Goal: Information Seeking & Learning: Check status

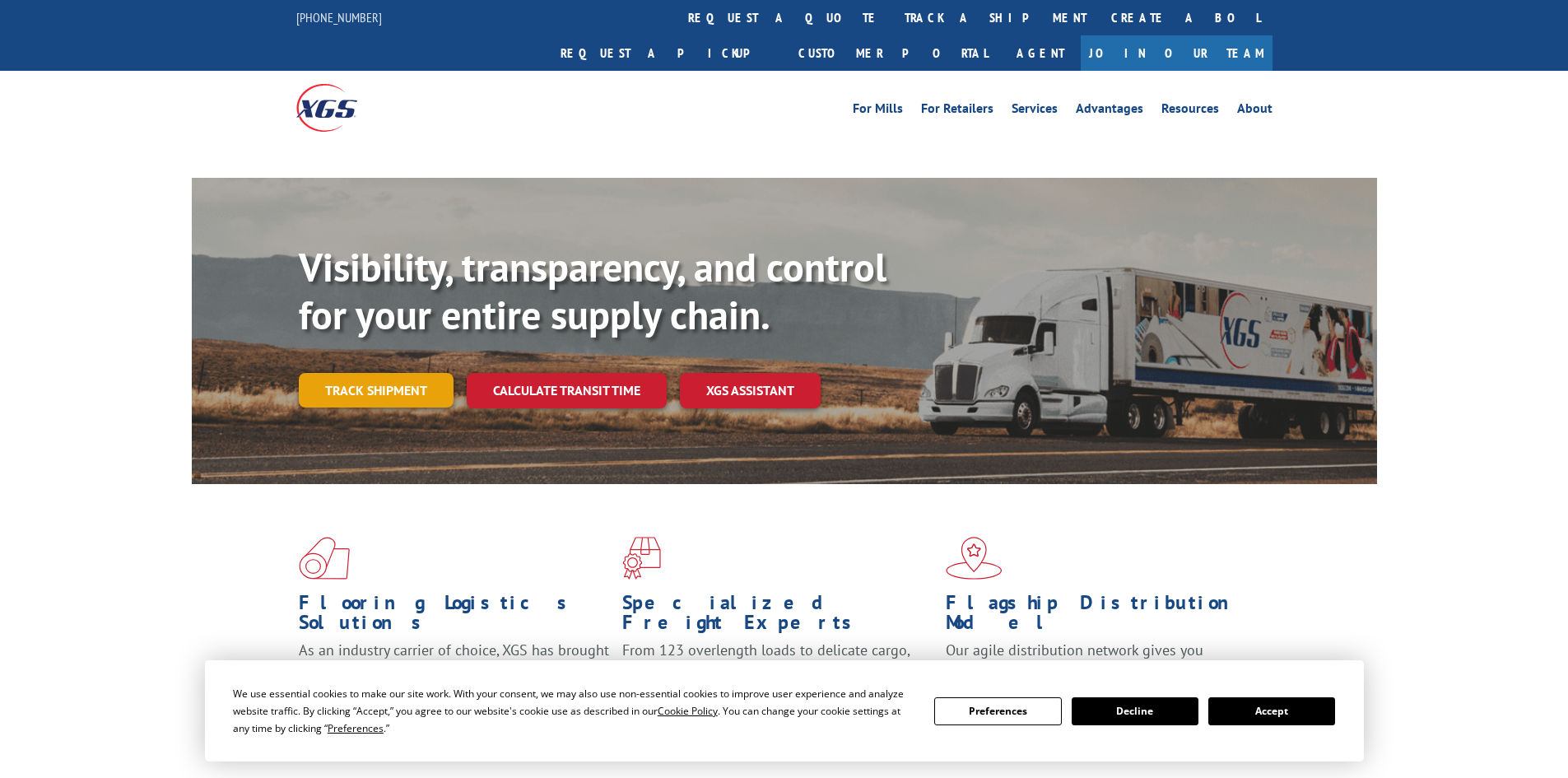
click at [395, 373] on link "Track shipment" at bounding box center [376, 390] width 155 height 35
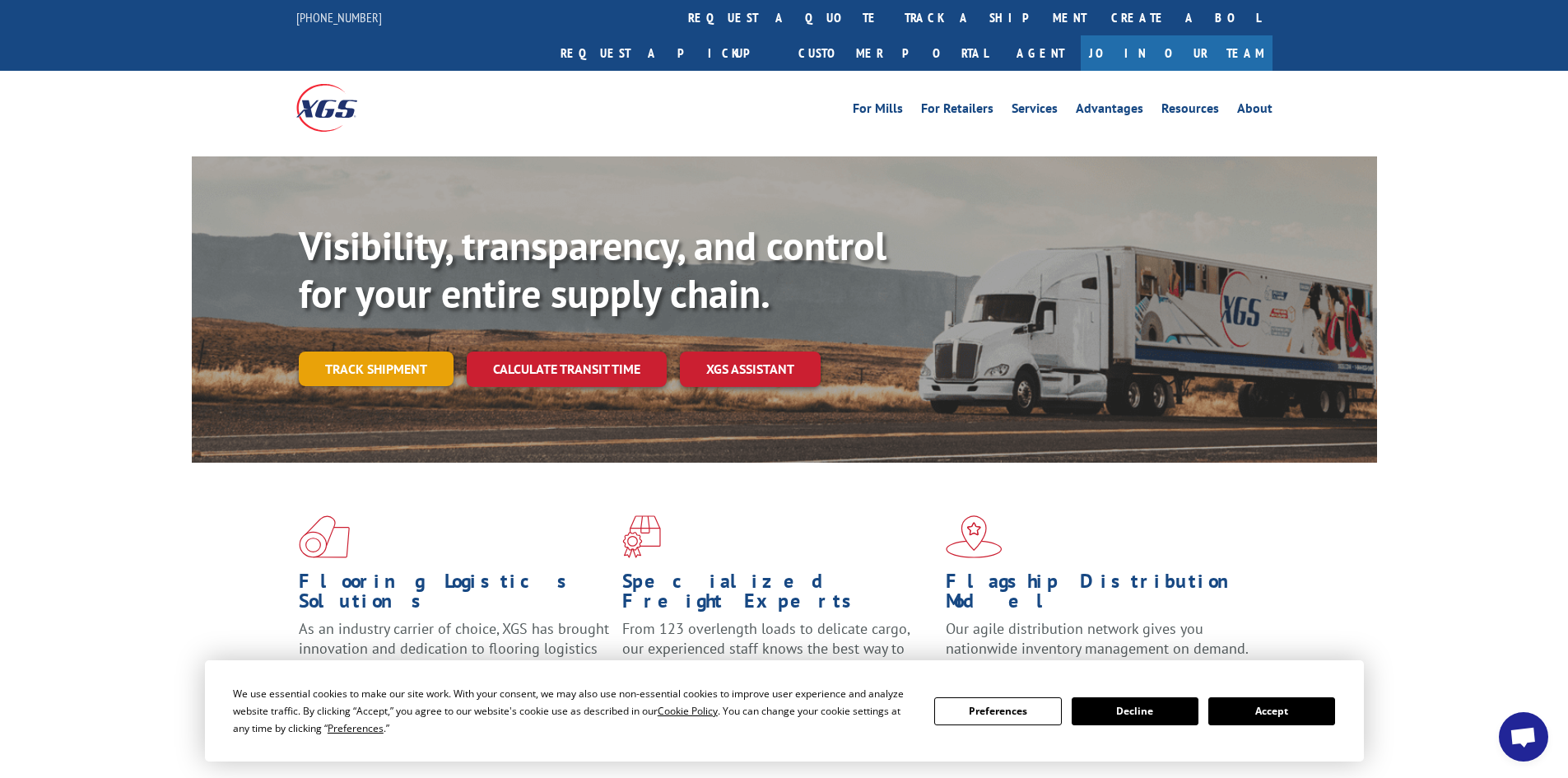
click at [363, 351] on link "Track shipment" at bounding box center [376, 368] width 155 height 35
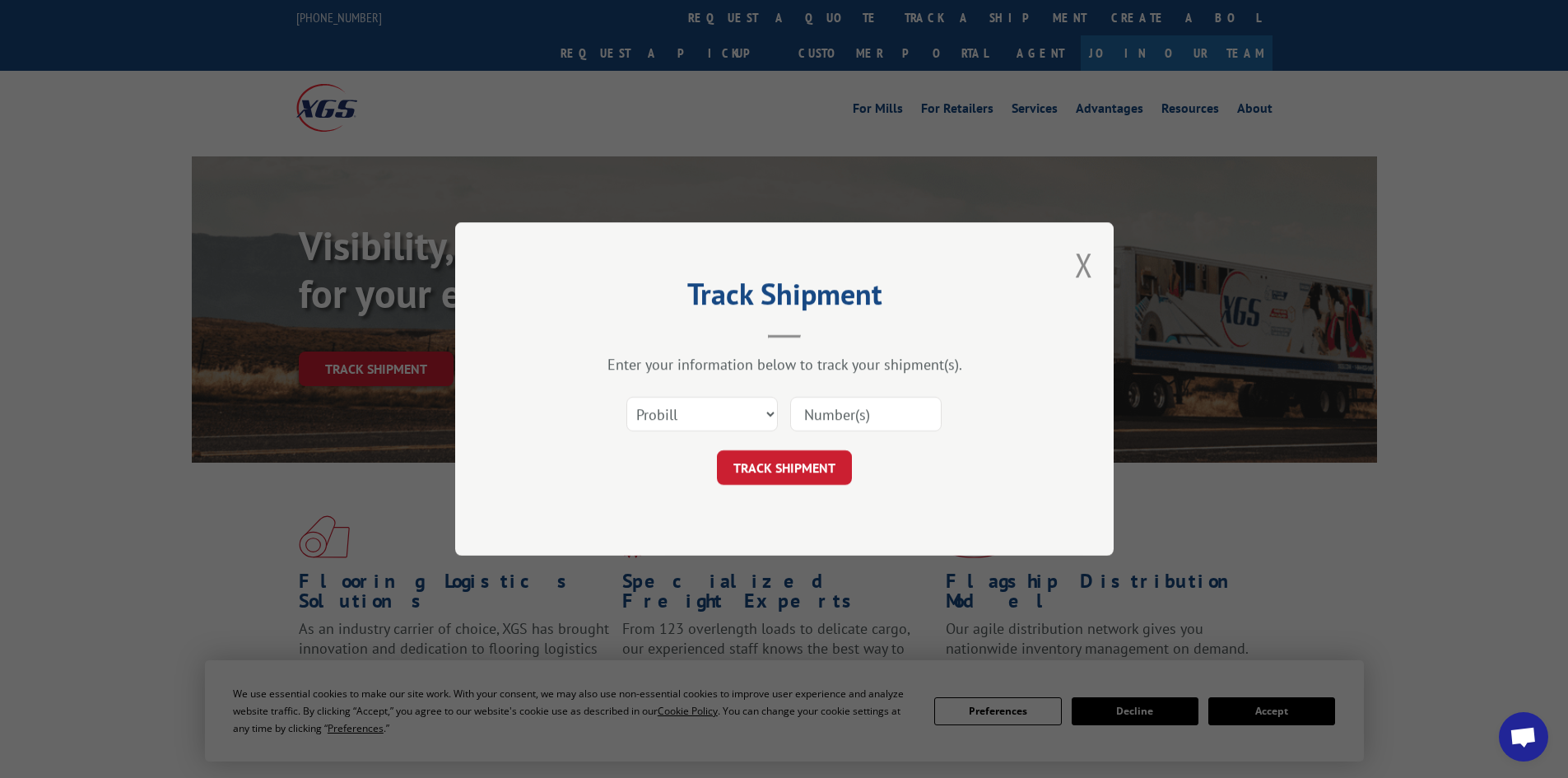
drag, startPoint x: 789, startPoint y: 407, endPoint x: 1079, endPoint y: 384, distance: 290.9
drag, startPoint x: 1079, startPoint y: 384, endPoint x: 822, endPoint y: 404, distance: 257.8
paste input "17095601"
type input "17095601"
click at [803, 464] on button "TRACK SHIPMENT" at bounding box center [784, 467] width 135 height 35
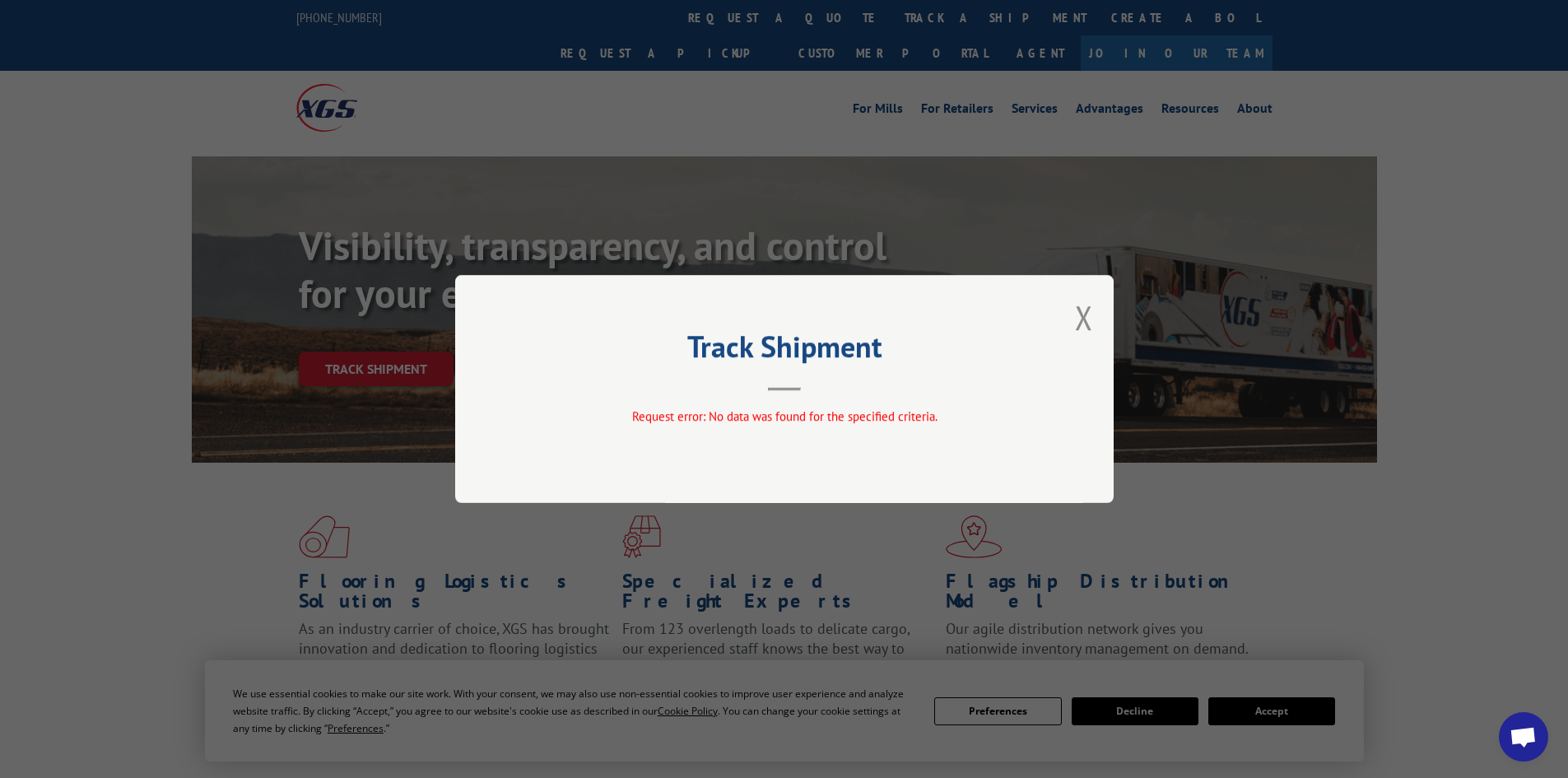
click at [1093, 327] on div "Track Shipment Request error: No data was found for the specified criteria." at bounding box center [784, 389] width 658 height 228
click at [1081, 317] on button "Close modal" at bounding box center [1084, 317] width 18 height 44
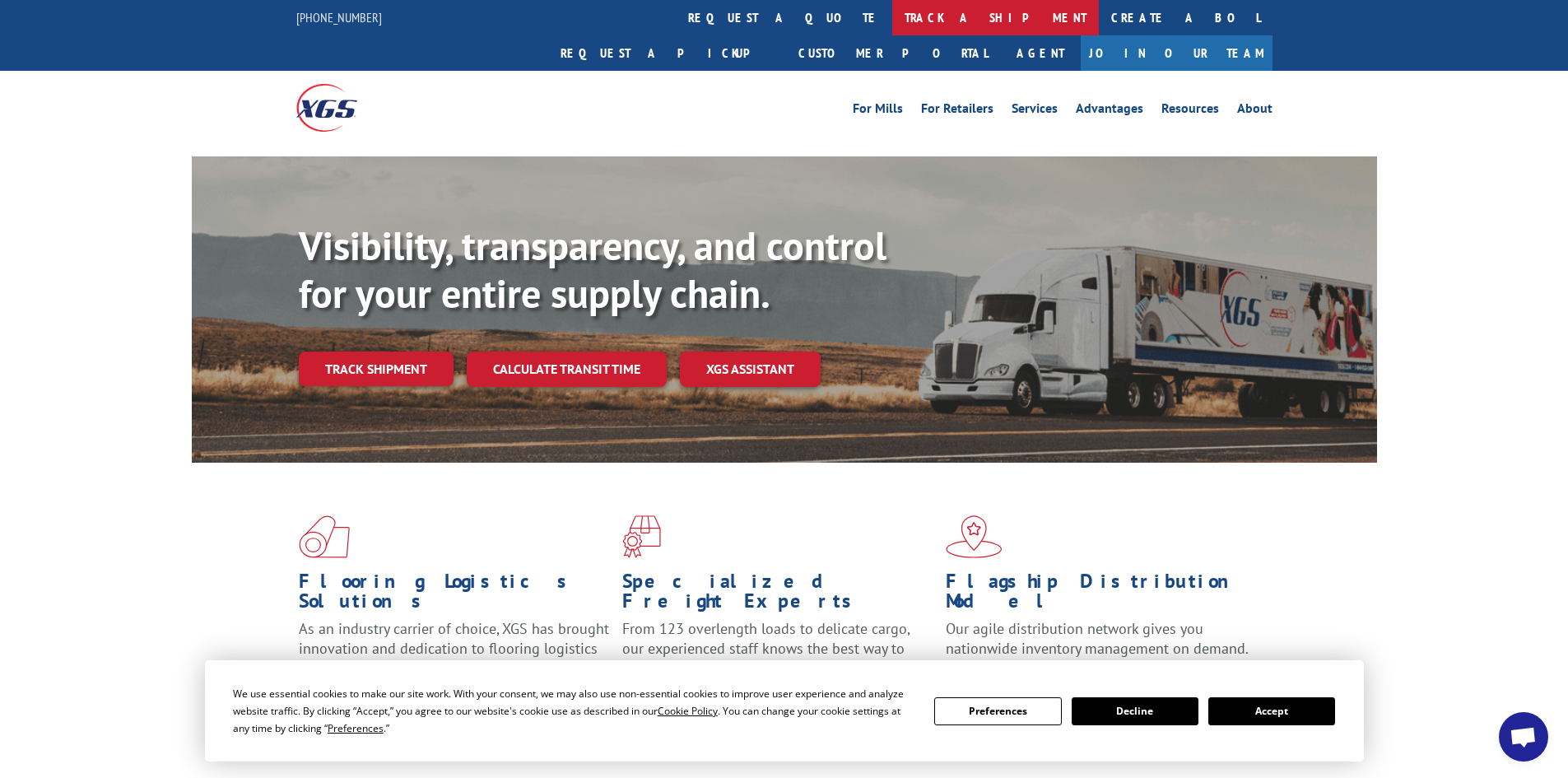
click at [893, 5] on link "track a shipment" at bounding box center [995, 17] width 206 height 35
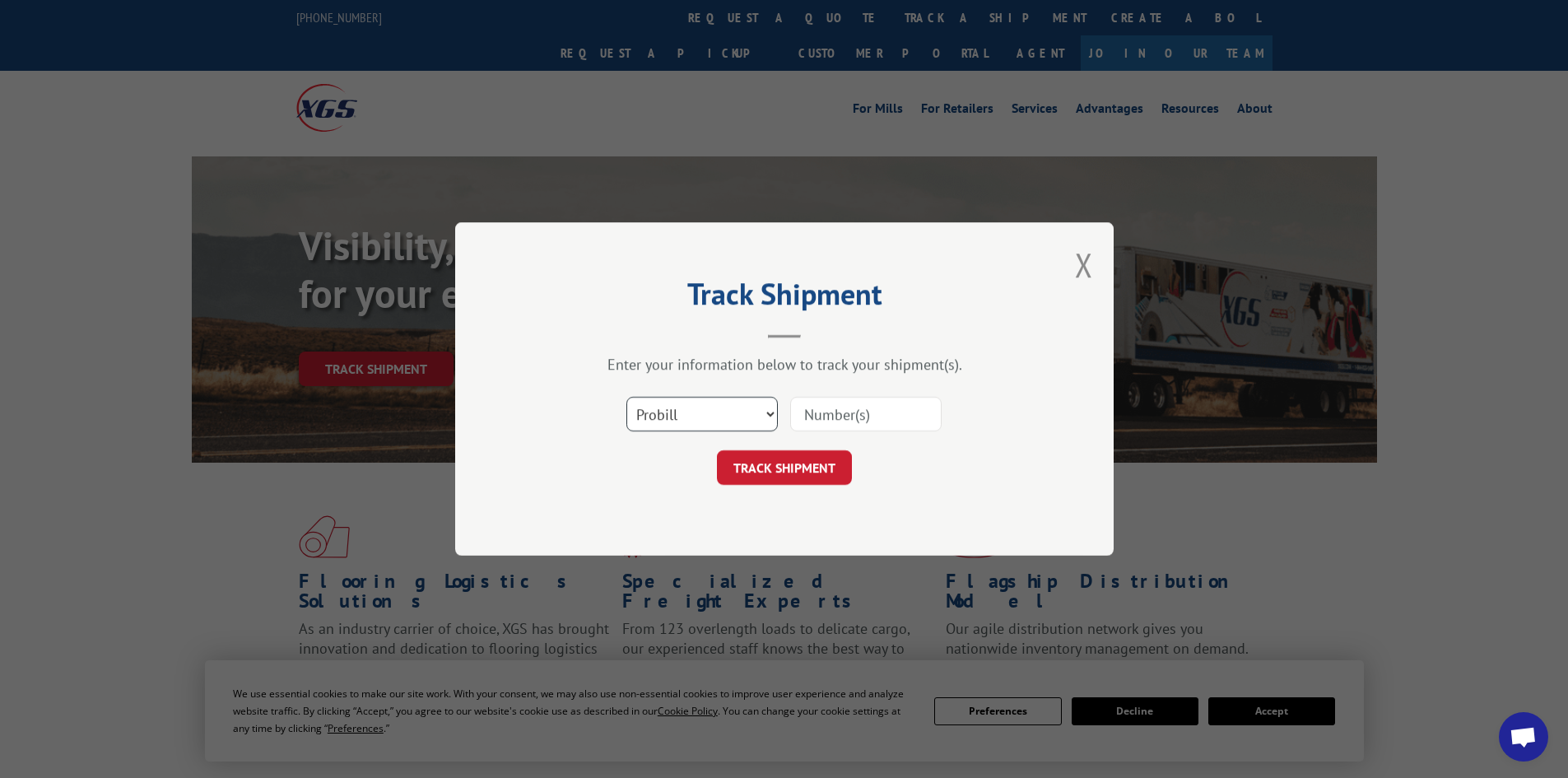
drag, startPoint x: 685, startPoint y: 421, endPoint x: 695, endPoint y: 393, distance: 29.7
click at [685, 419] on select "Select category... Probill BOL PO" at bounding box center [702, 414] width 152 height 35
select select "po"
click at [626, 397] on select "Select category... Probill BOL PO" at bounding box center [702, 414] width 152 height 35
paste input "16515616"
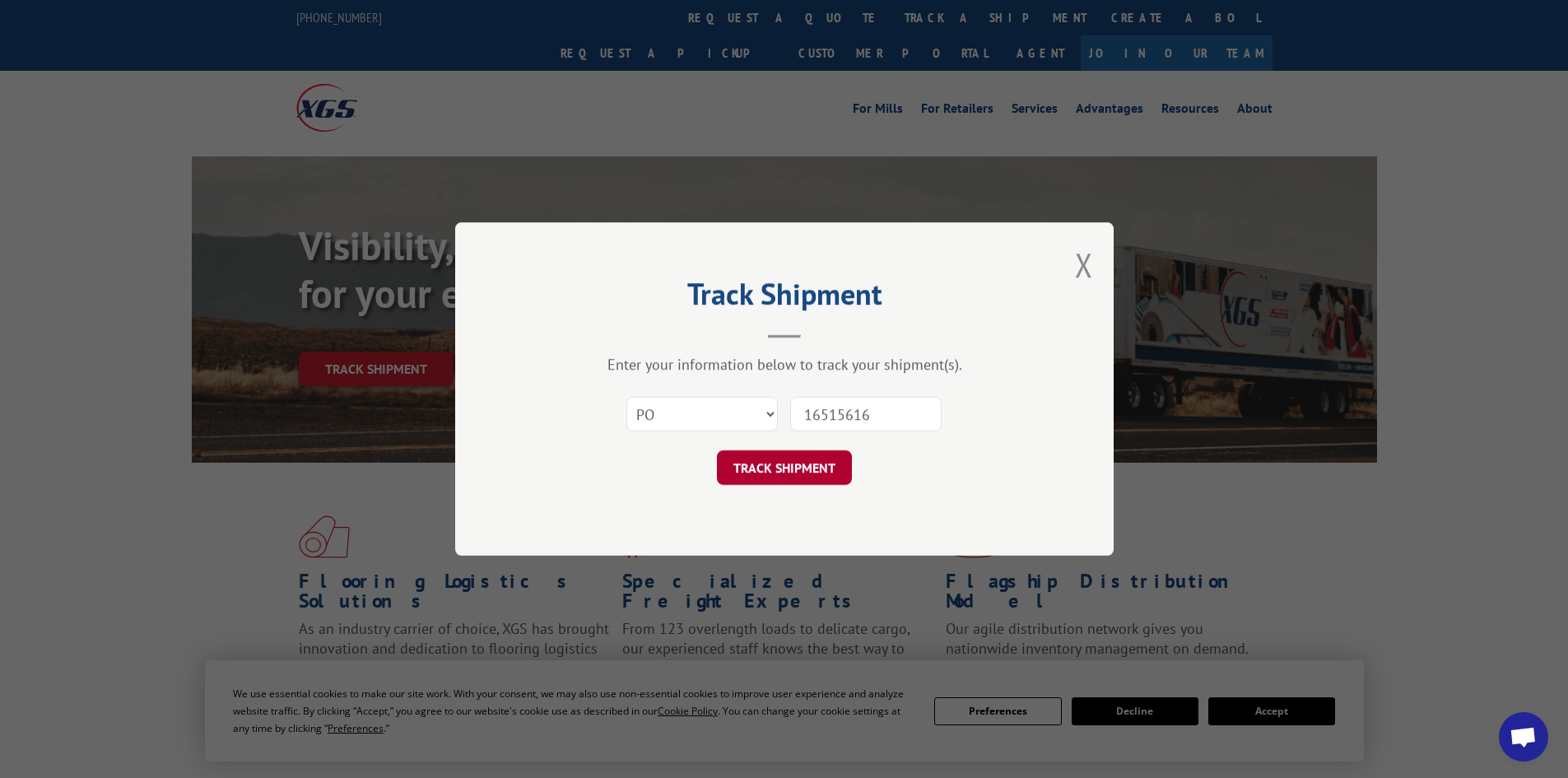
type input "16515616"
click at [789, 469] on button "TRACK SHIPMENT" at bounding box center [784, 467] width 135 height 35
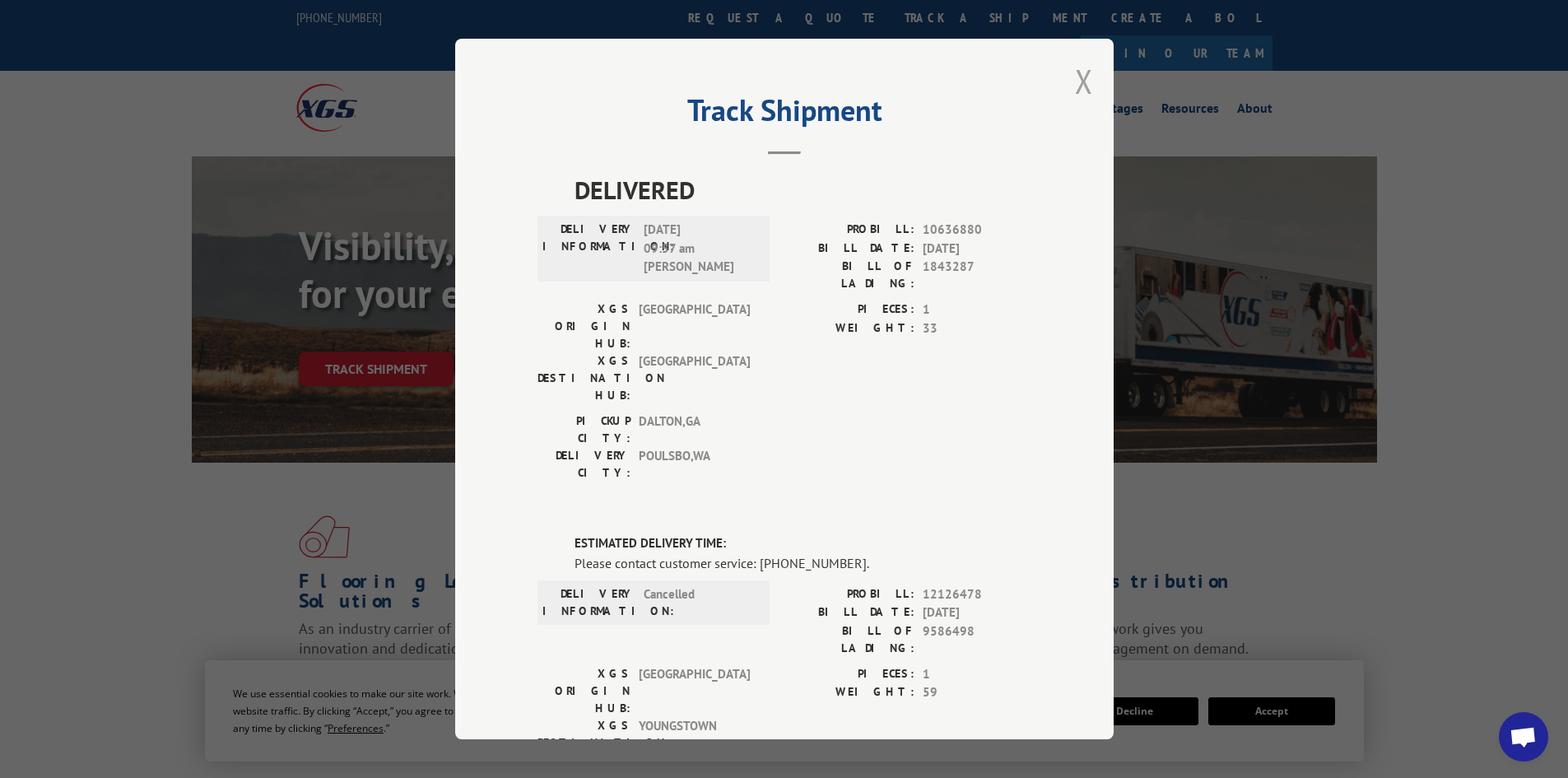
click at [1076, 77] on button "Close modal" at bounding box center [1084, 81] width 18 height 44
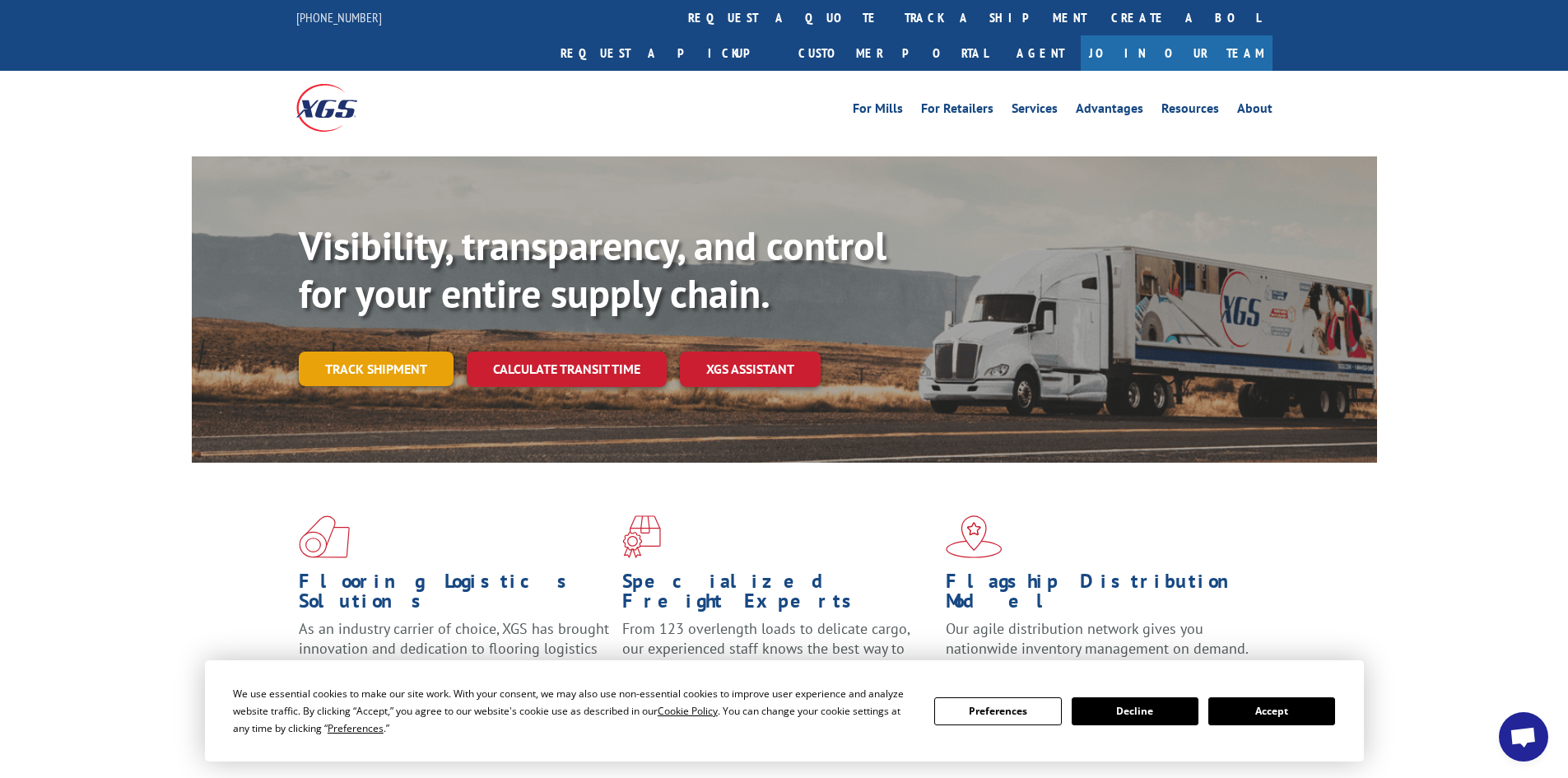
click at [364, 351] on link "Track shipment" at bounding box center [376, 368] width 155 height 35
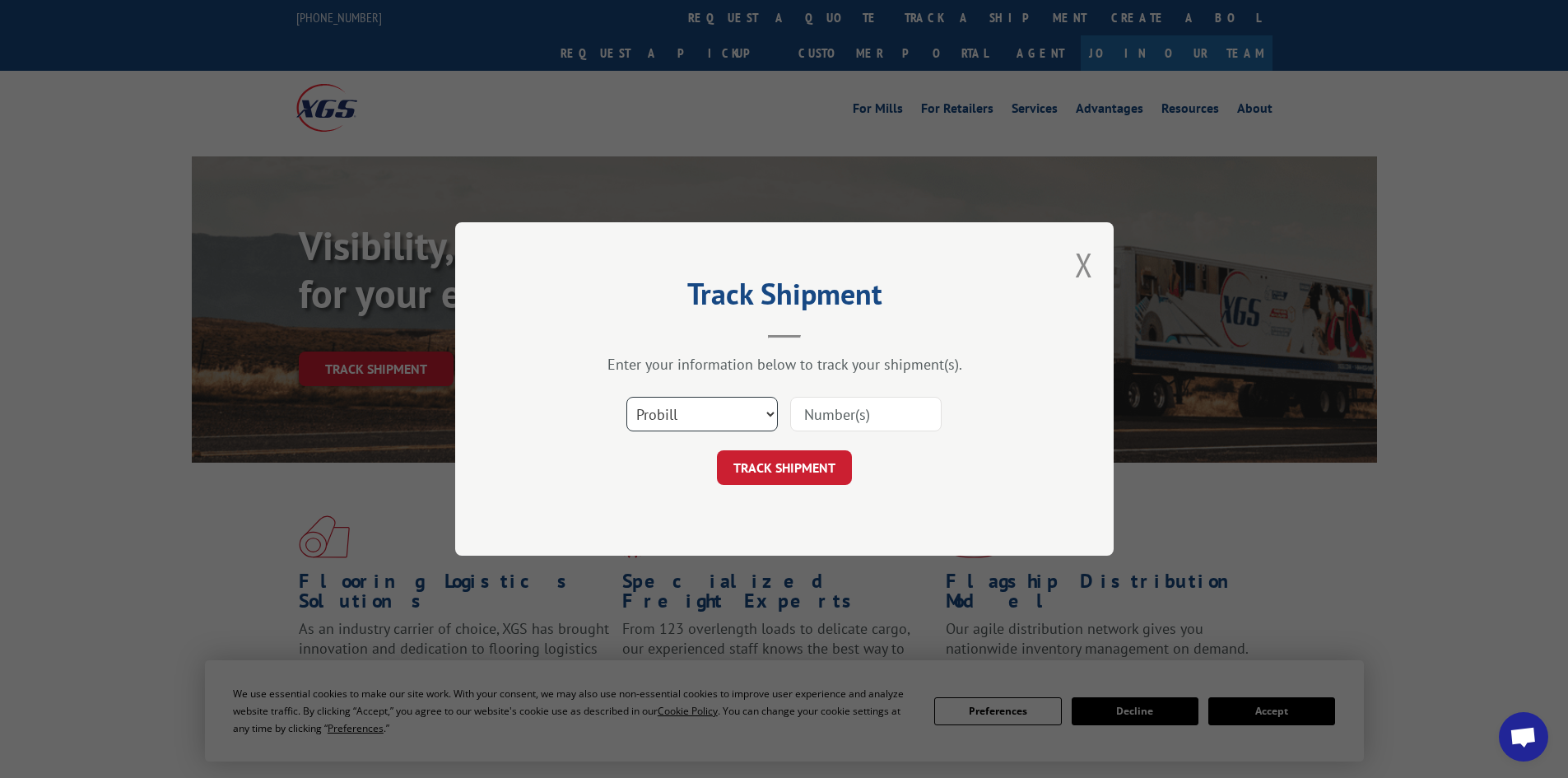
click at [739, 417] on select "Select category... Probill BOL PO" at bounding box center [702, 414] width 152 height 35
select select "bol"
click at [626, 397] on select "Select category... Probill BOL PO" at bounding box center [702, 414] width 152 height 35
paste input "5195178"
type input "5195178"
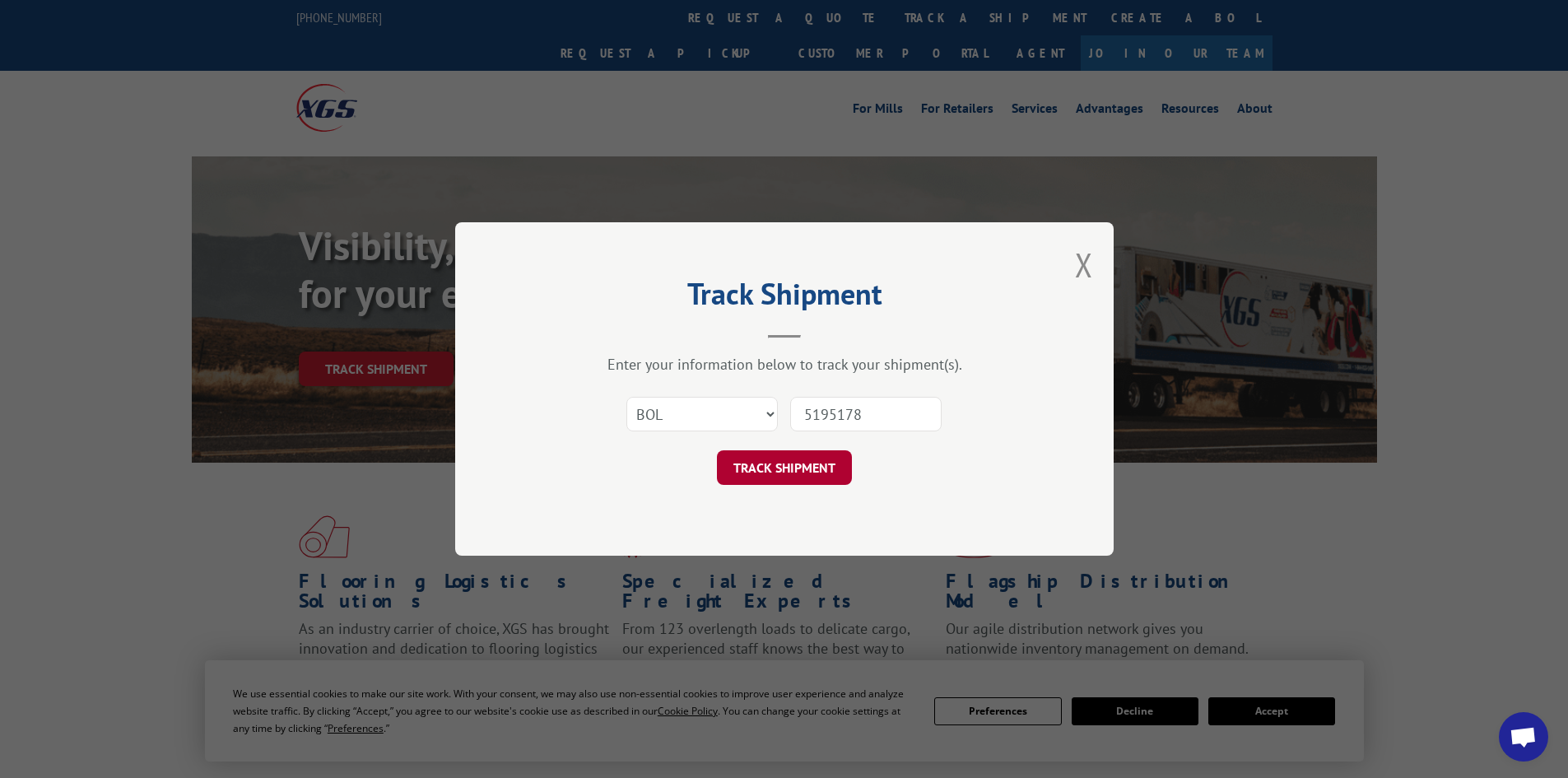
click at [791, 465] on button "TRACK SHIPMENT" at bounding box center [784, 467] width 135 height 35
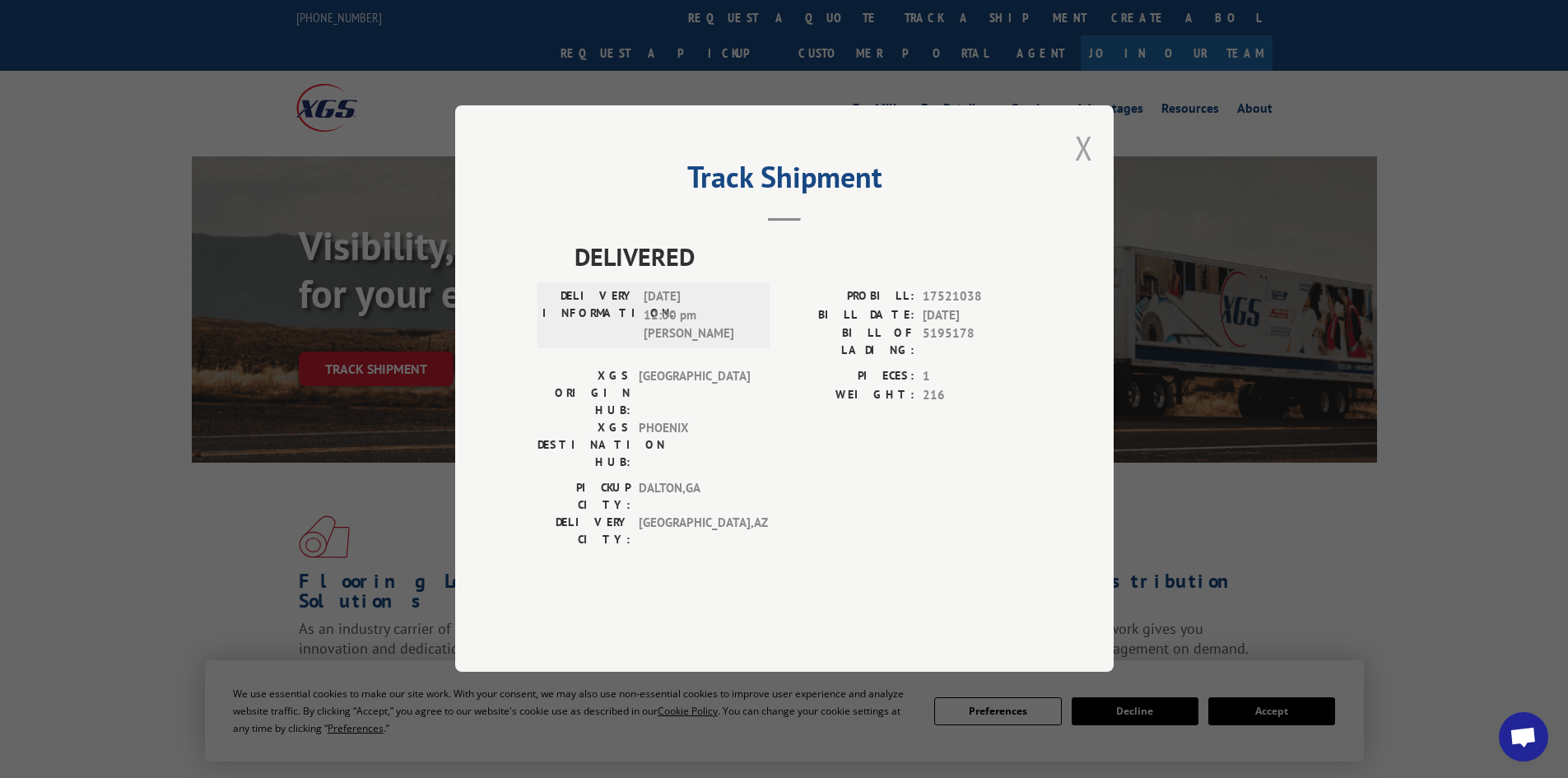
click at [1084, 170] on button "Close modal" at bounding box center [1084, 148] width 18 height 44
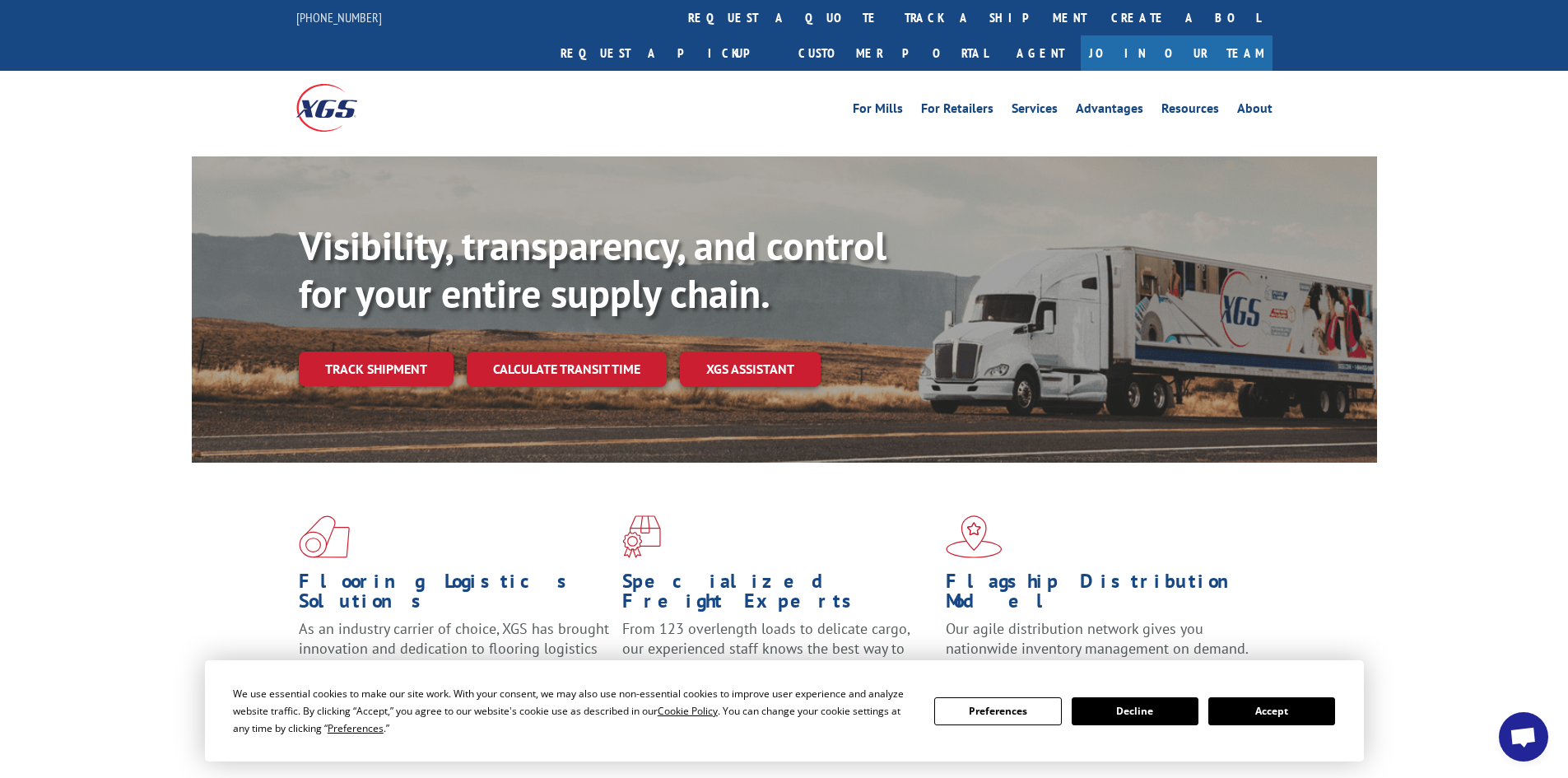
click at [375, 363] on div "Visibility, transparency, and control for your entire supply chain. Track shipm…" at bounding box center [838, 337] width 1078 height 229
click at [374, 351] on link "Track shipment" at bounding box center [376, 368] width 155 height 35
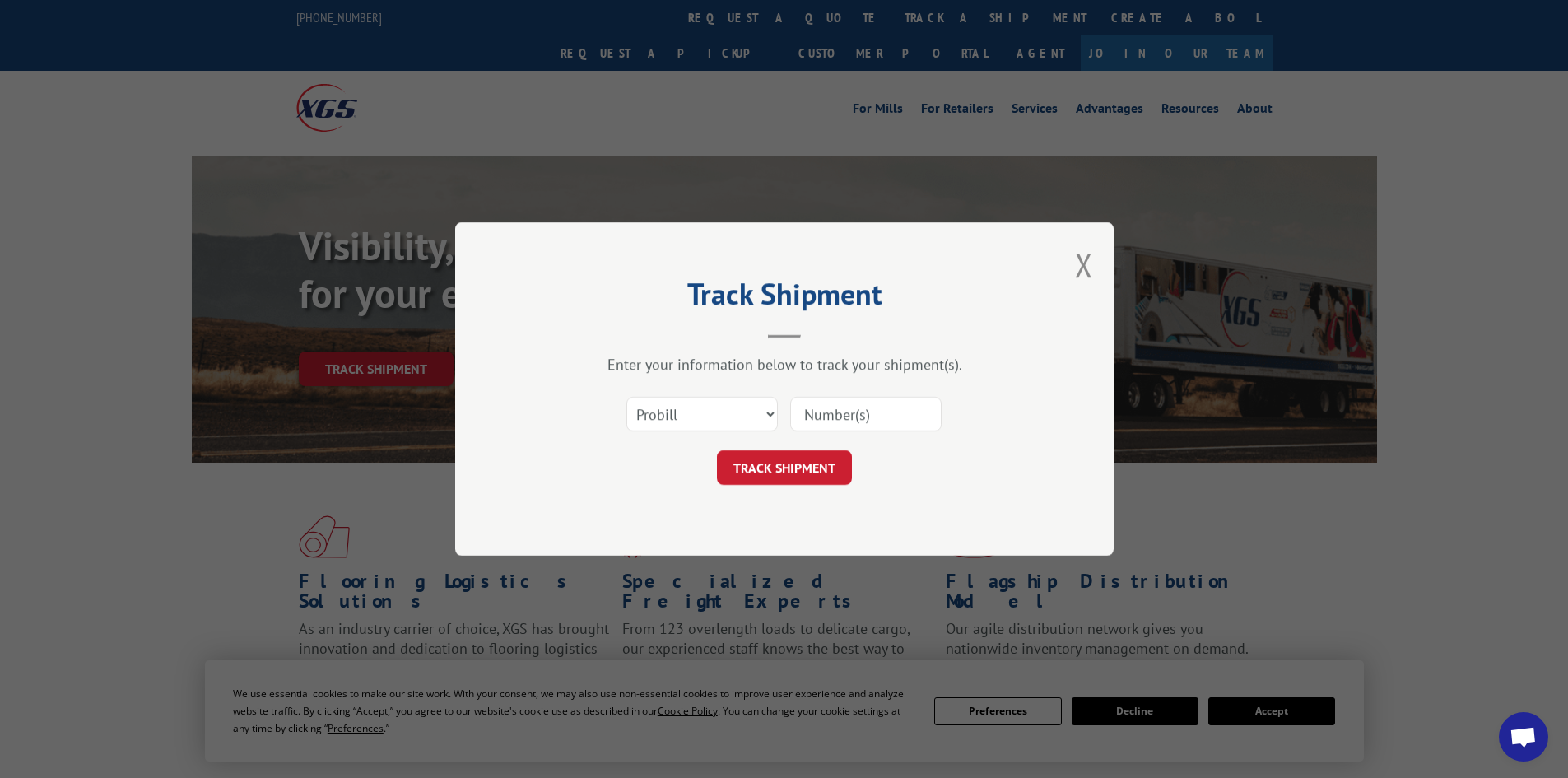
click at [842, 414] on input at bounding box center [866, 414] width 152 height 35
paste input "17095601"
type input "17095601"
click at [769, 482] on button "TRACK SHIPMENT" at bounding box center [784, 467] width 135 height 35
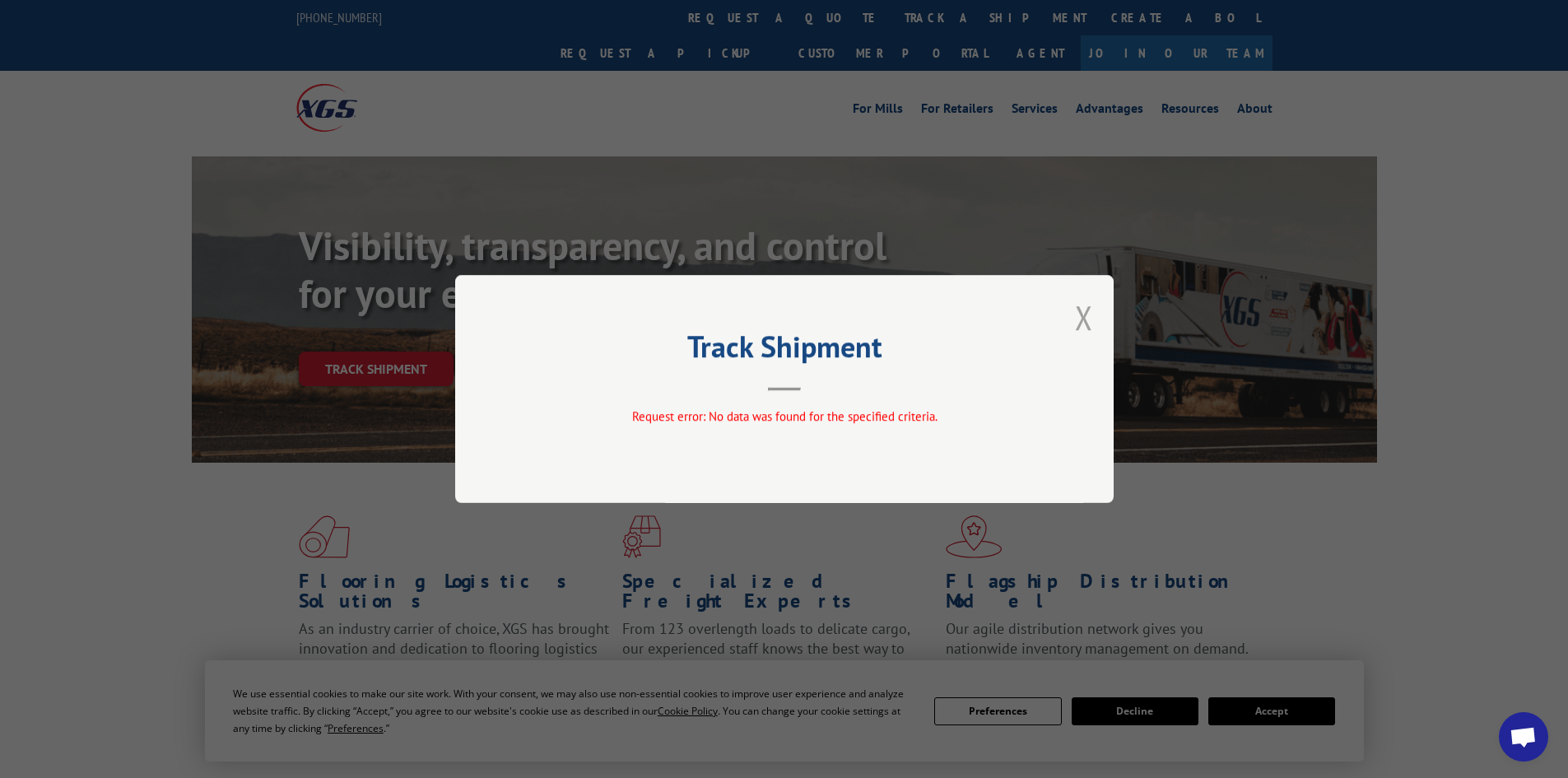
click at [1079, 307] on button "Close modal" at bounding box center [1084, 317] width 18 height 44
